Goal: Task Accomplishment & Management: Use online tool/utility

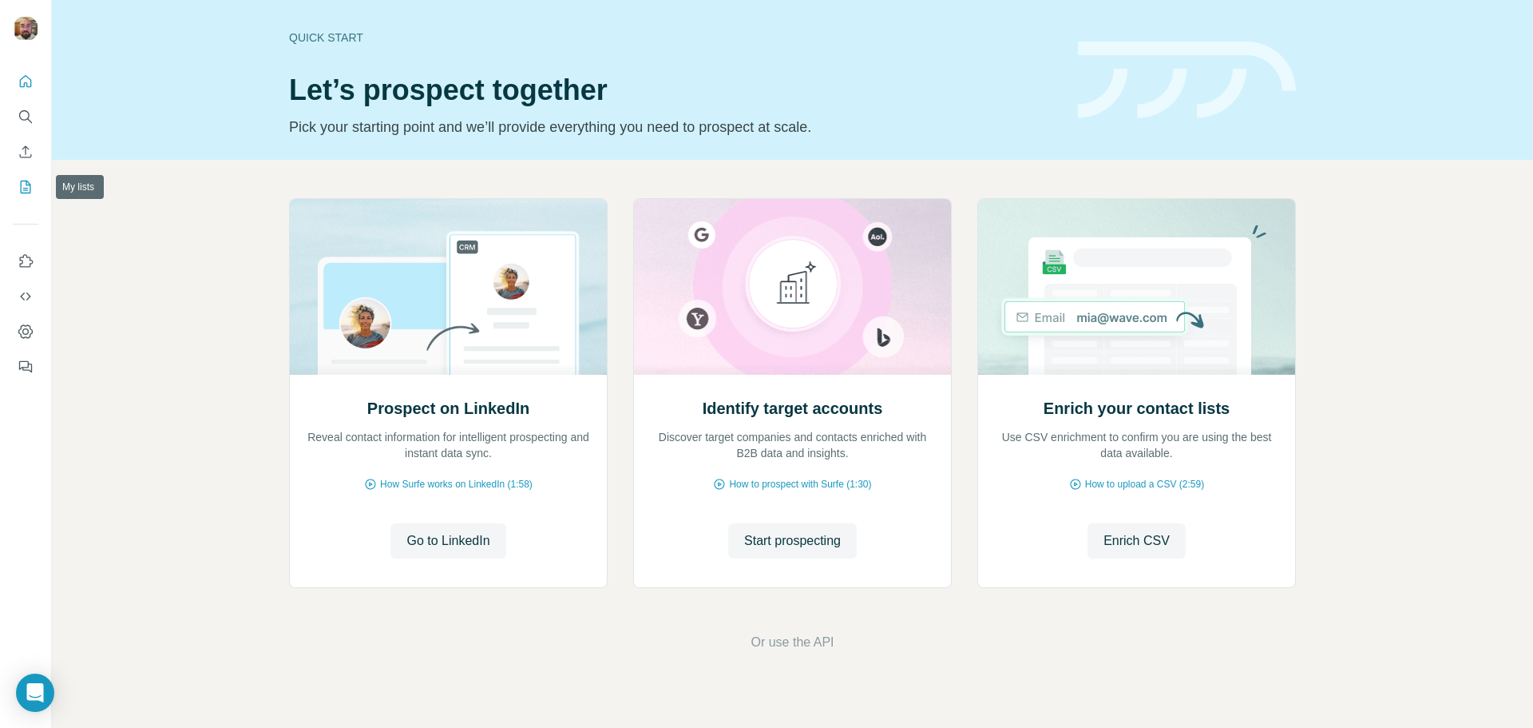
click at [24, 182] on icon "My lists" at bounding box center [26, 187] width 16 height 16
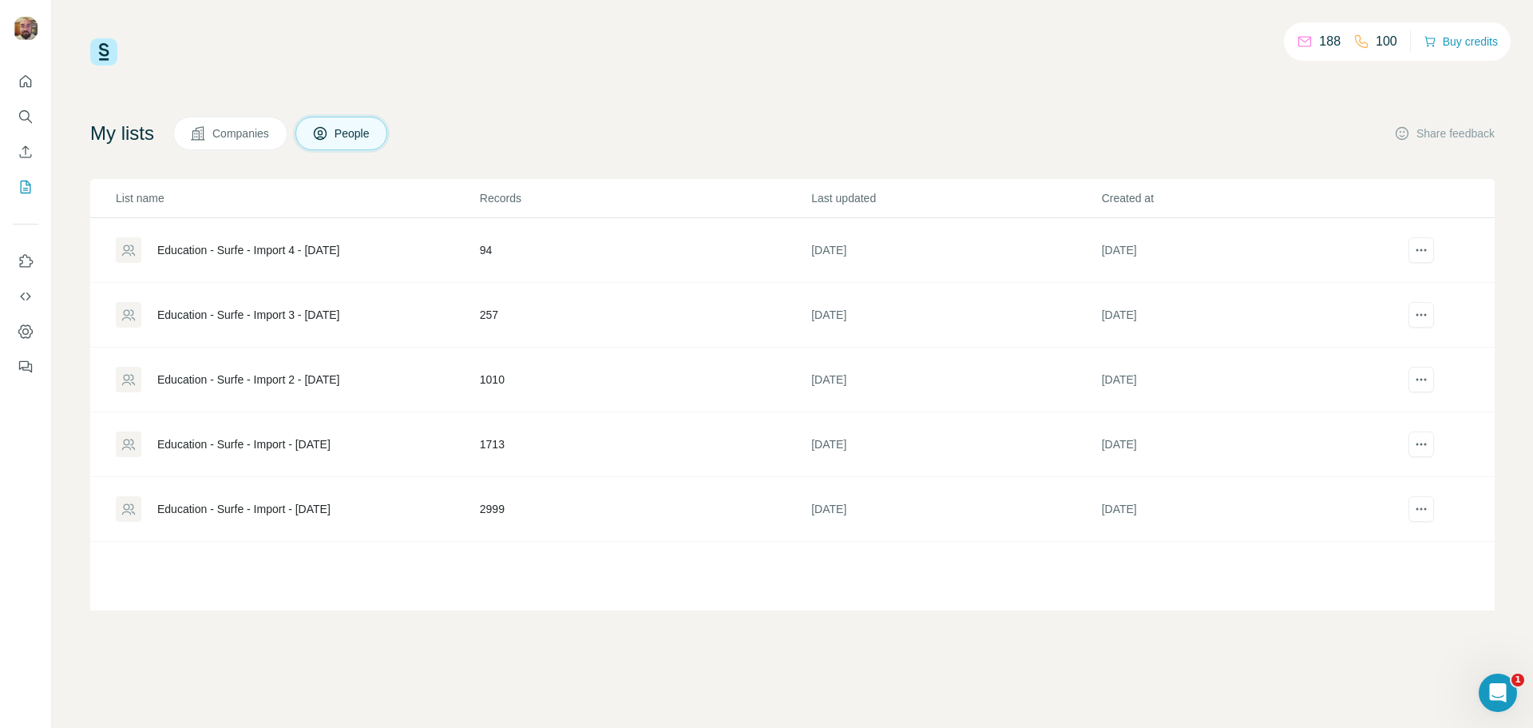
click at [288, 511] on div "Education - Surfe - Import - [DATE]" at bounding box center [243, 509] width 173 height 16
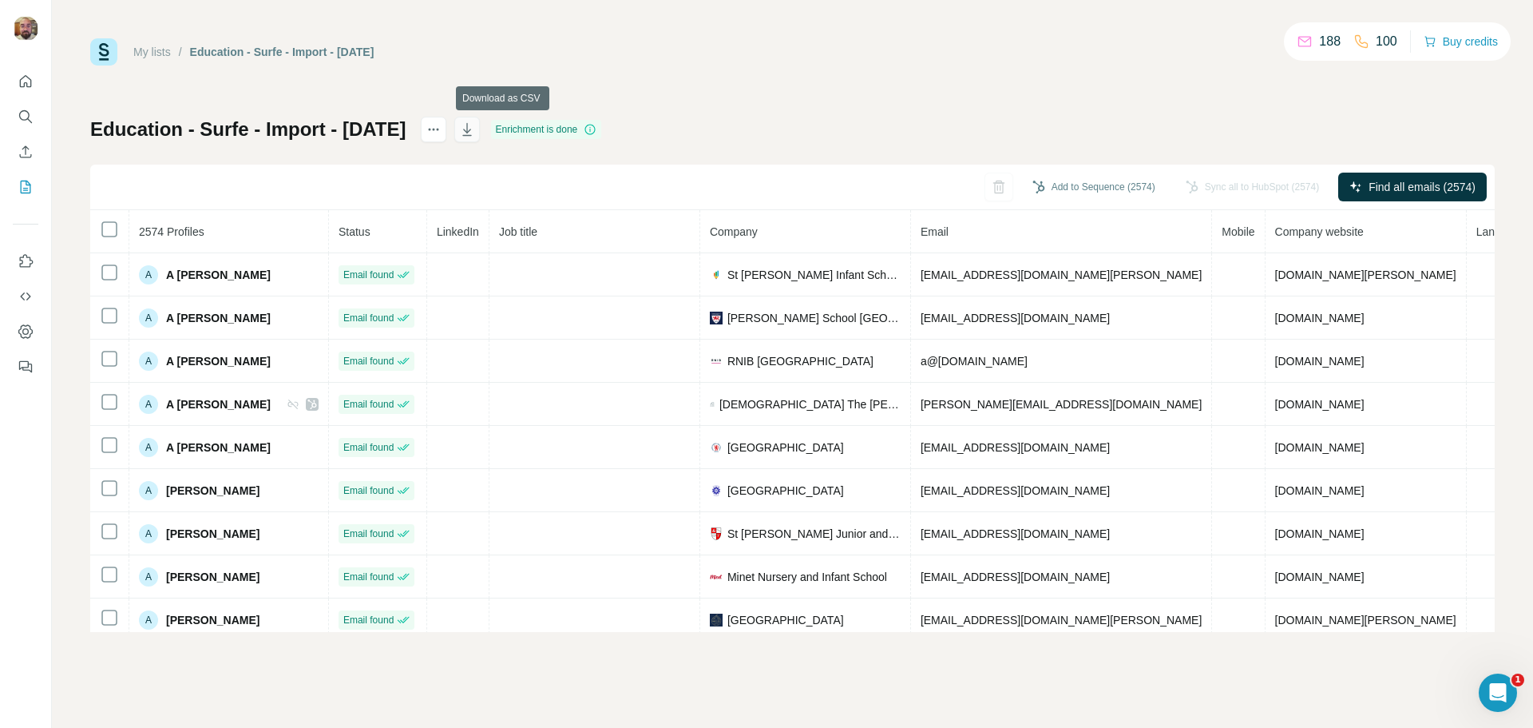
click at [471, 130] on icon "button" at bounding box center [467, 131] width 8 height 5
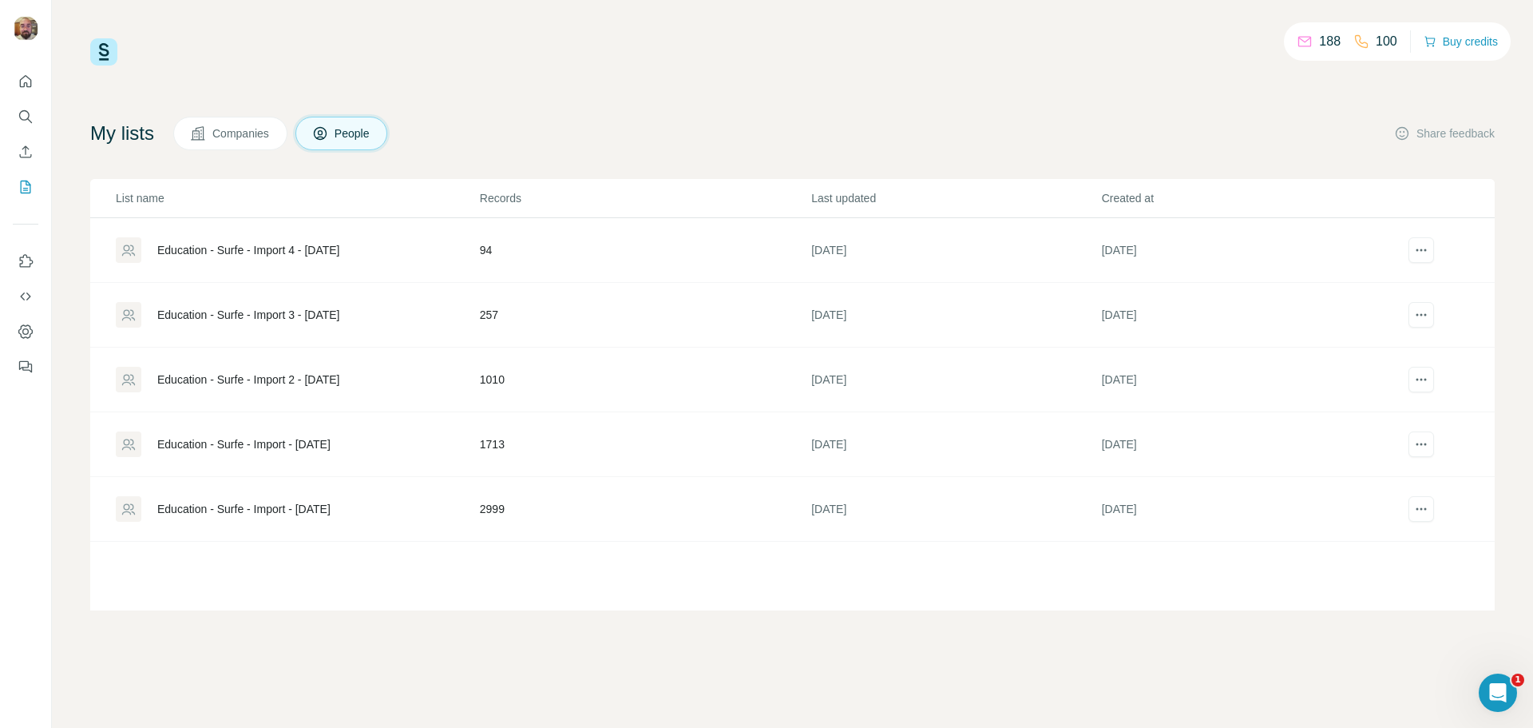
click at [288, 444] on div "Education - Surfe - Import - [DATE]" at bounding box center [243, 444] width 173 height 16
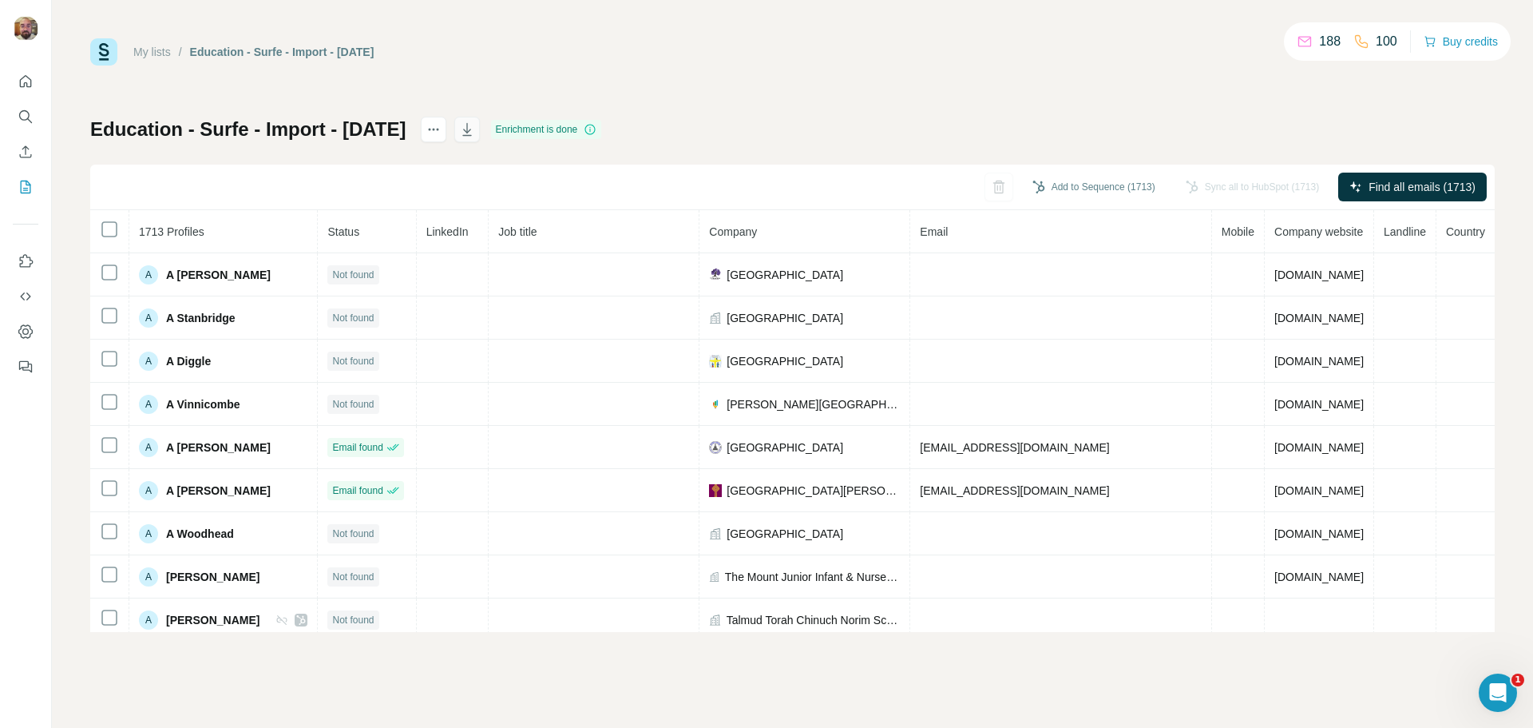
click at [471, 130] on icon "button" at bounding box center [466, 129] width 9 height 13
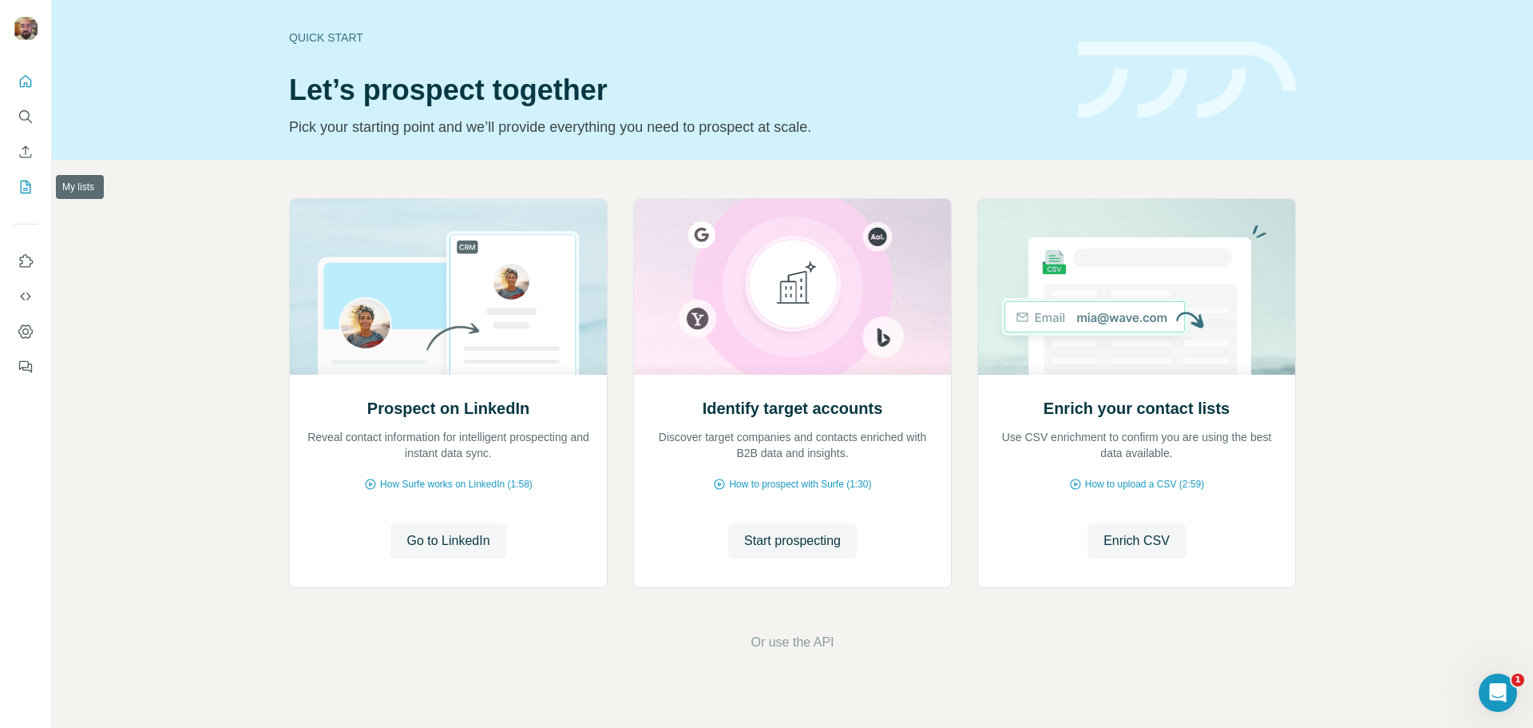
click at [24, 184] on icon "My lists" at bounding box center [26, 187] width 16 height 16
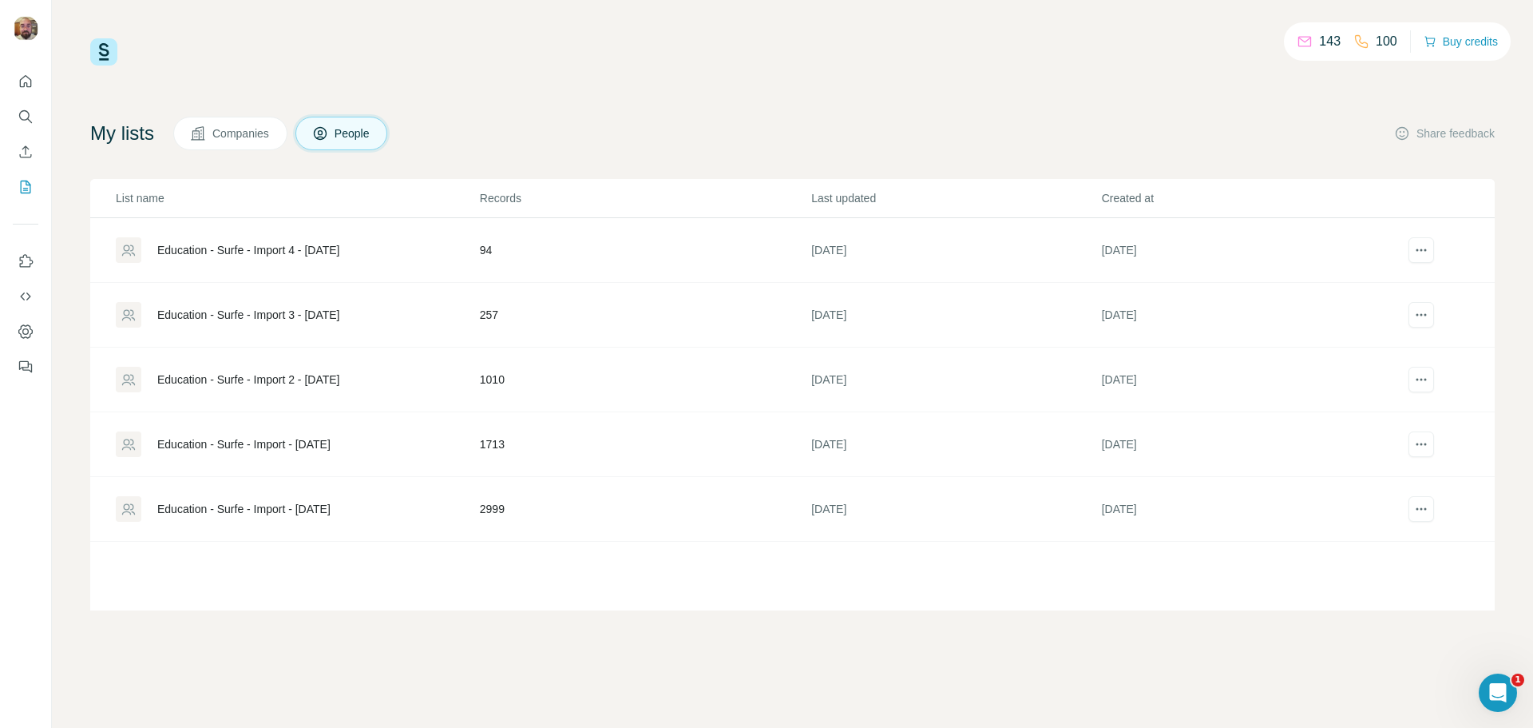
click at [305, 378] on div "Education - Surfe - Import 2 - [DATE]" at bounding box center [248, 379] width 182 height 16
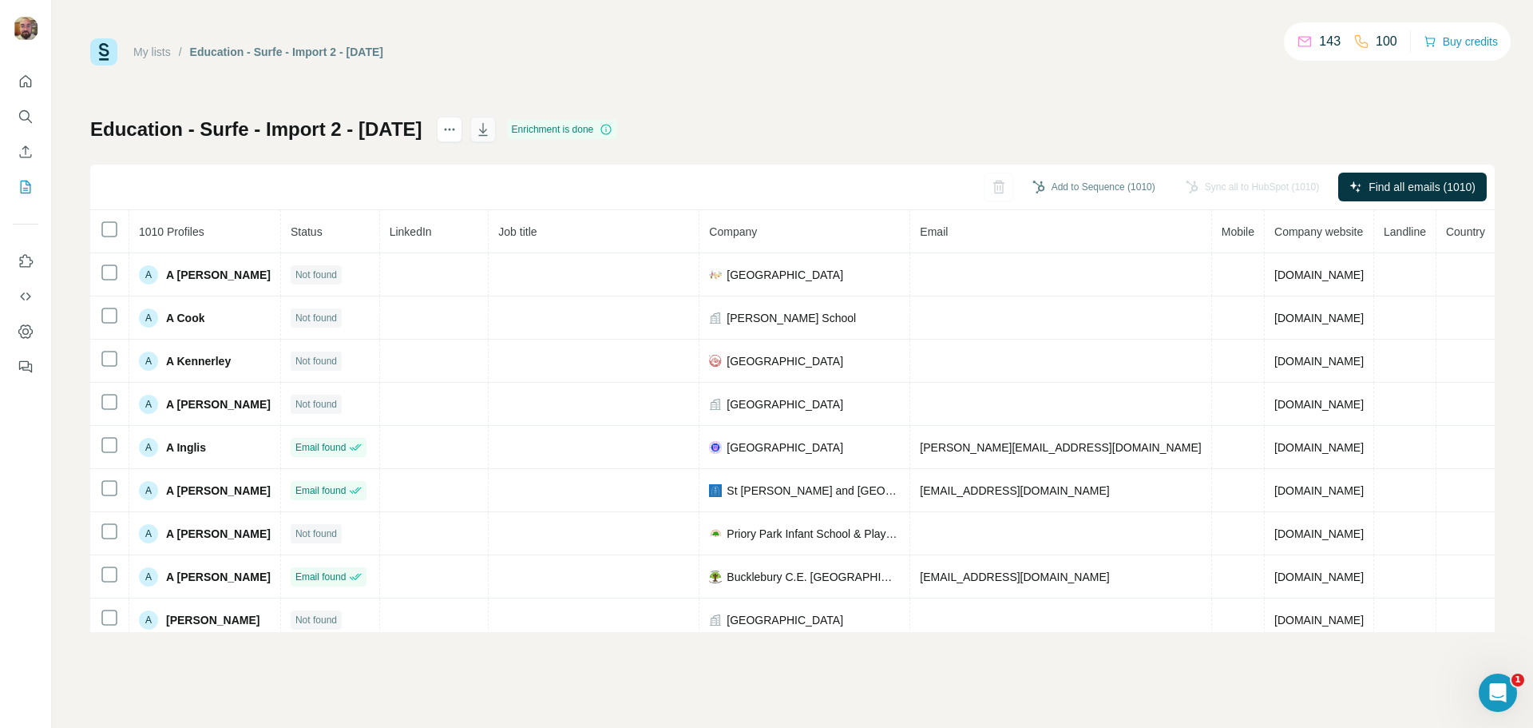
click at [491, 127] on icon "button" at bounding box center [483, 129] width 16 height 16
click at [29, 187] on icon "My lists" at bounding box center [26, 187] width 16 height 16
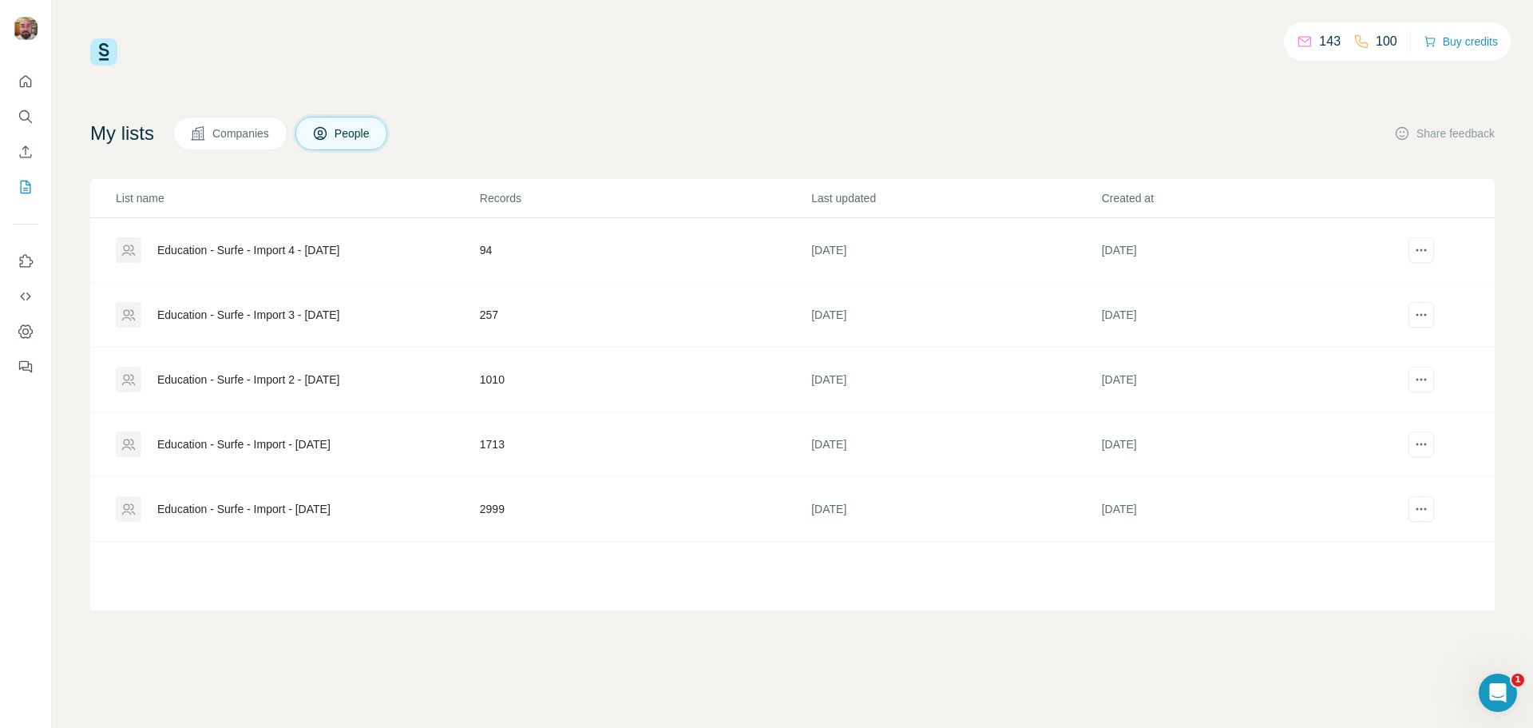
click at [279, 315] on div "Education - Surfe - Import 3 - [DATE]" at bounding box center [248, 315] width 182 height 16
click at [335, 315] on div "Education - Surfe - Import 3 - [DATE]" at bounding box center [248, 315] width 182 height 16
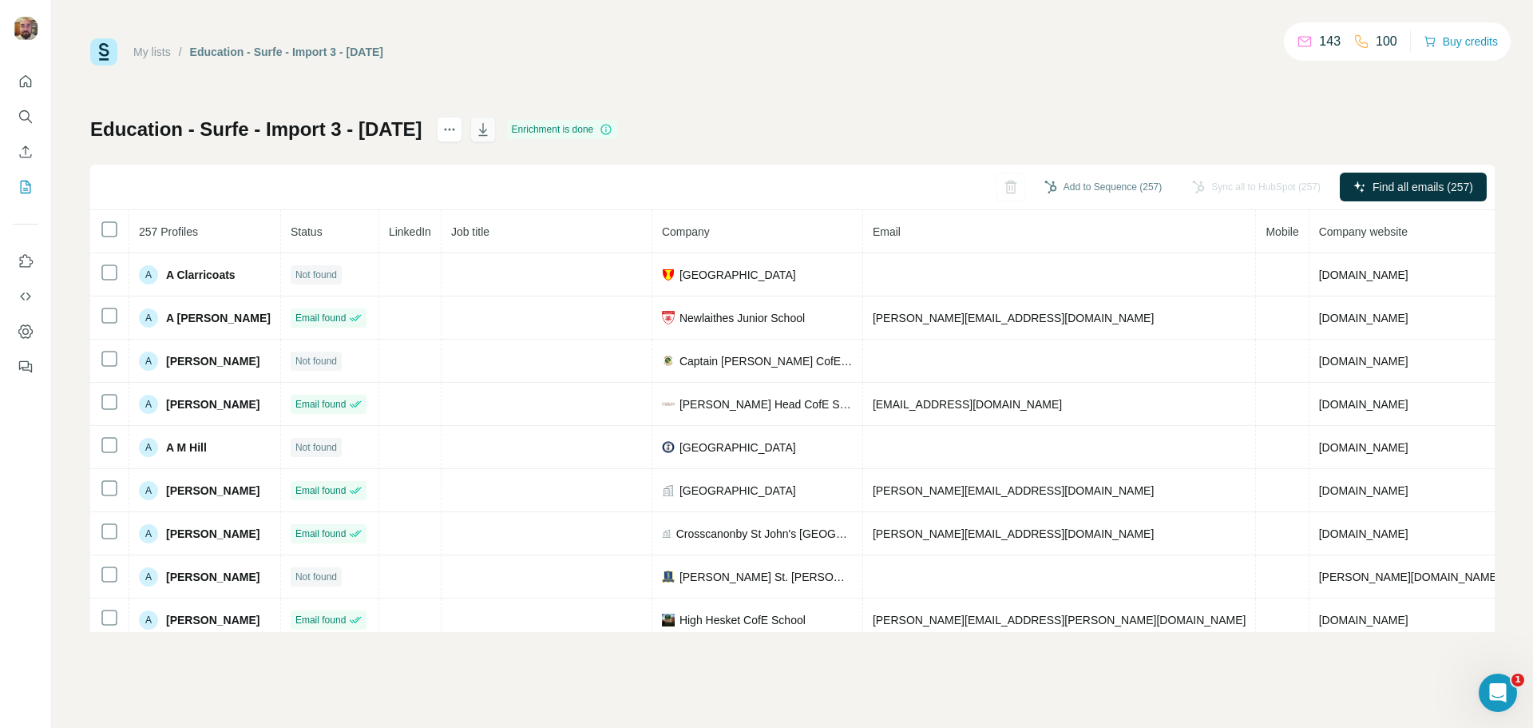
click at [491, 132] on icon "button" at bounding box center [483, 129] width 16 height 16
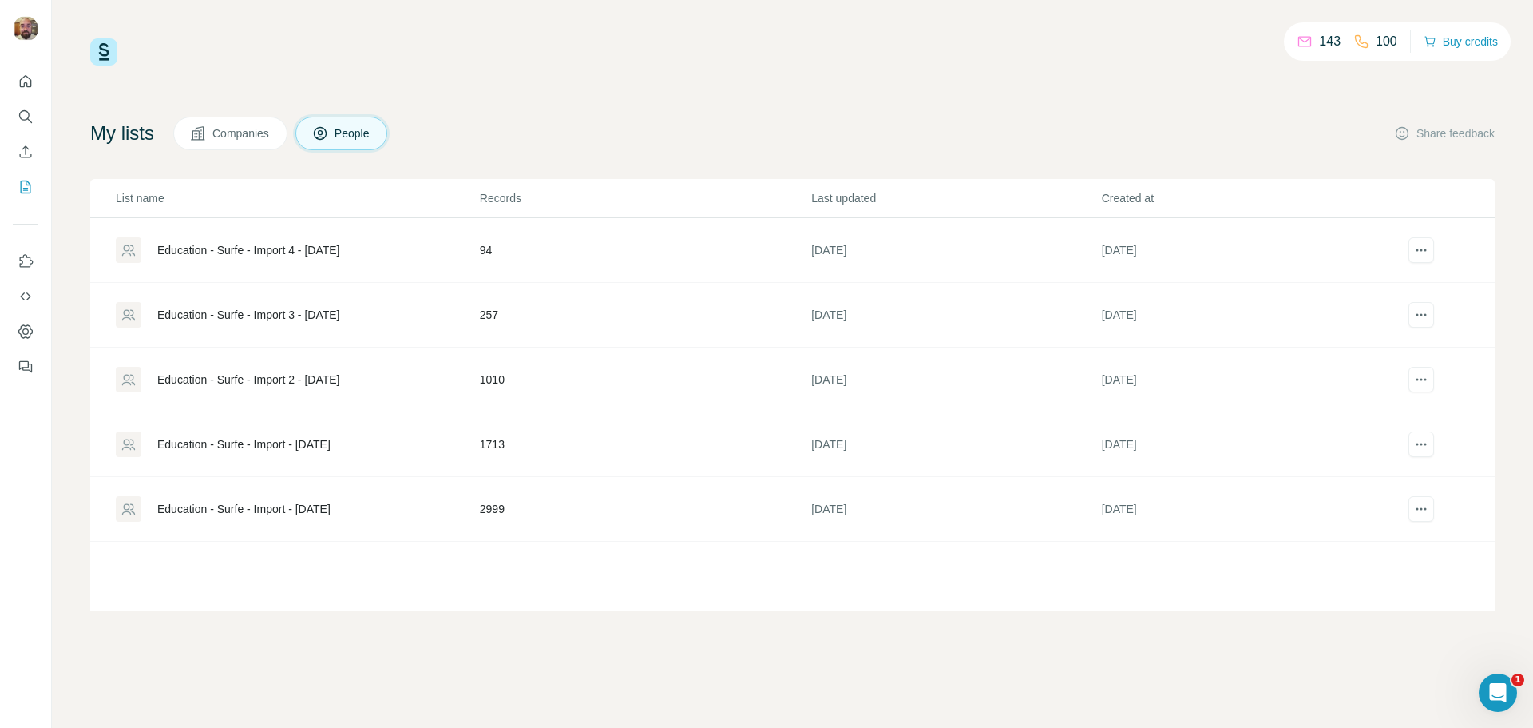
click at [280, 250] on div "Education - Surfe - Import 4 - [DATE]" at bounding box center [248, 250] width 182 height 16
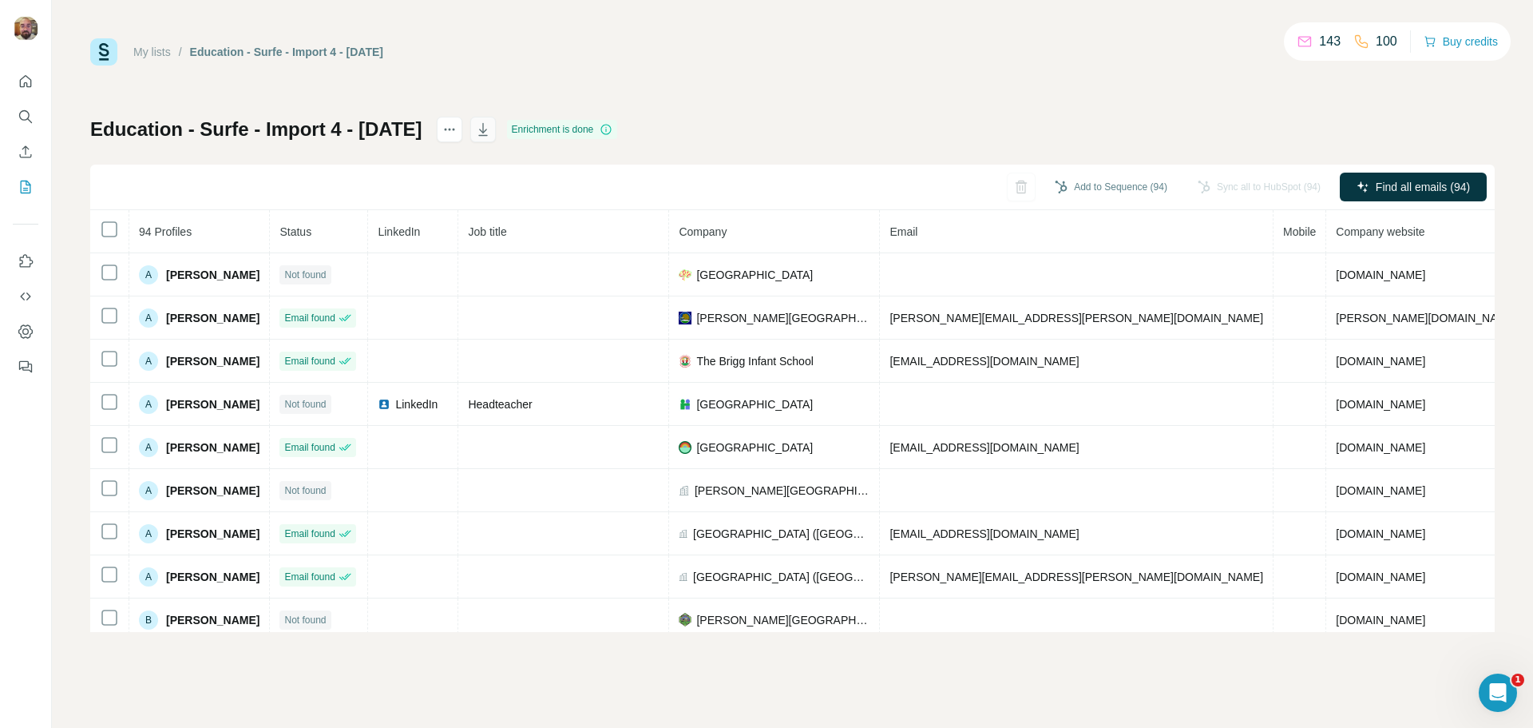
click at [487, 132] on icon "button" at bounding box center [483, 131] width 8 height 5
